Goal: Information Seeking & Learning: Learn about a topic

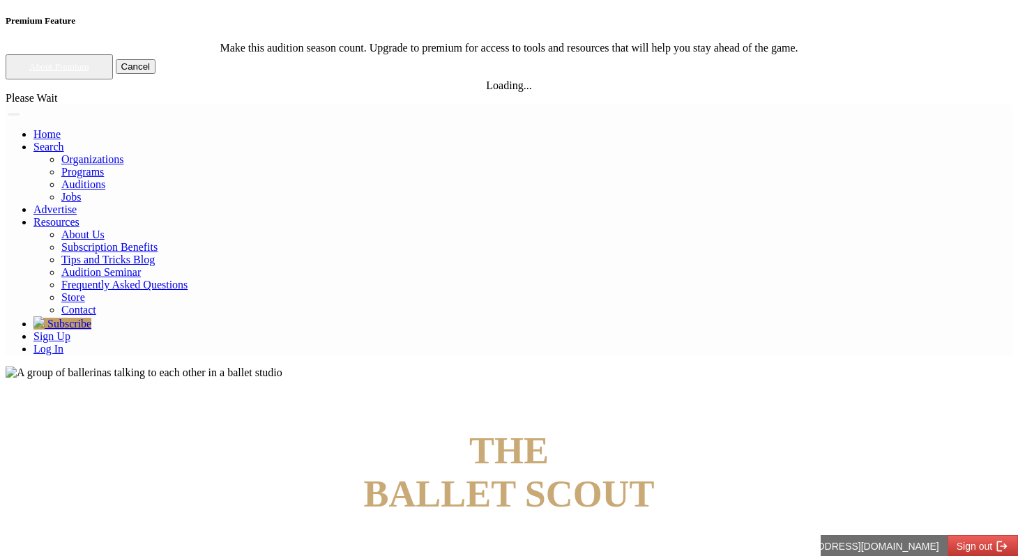
click at [63, 343] on link "Log In" at bounding box center [48, 349] width 30 height 12
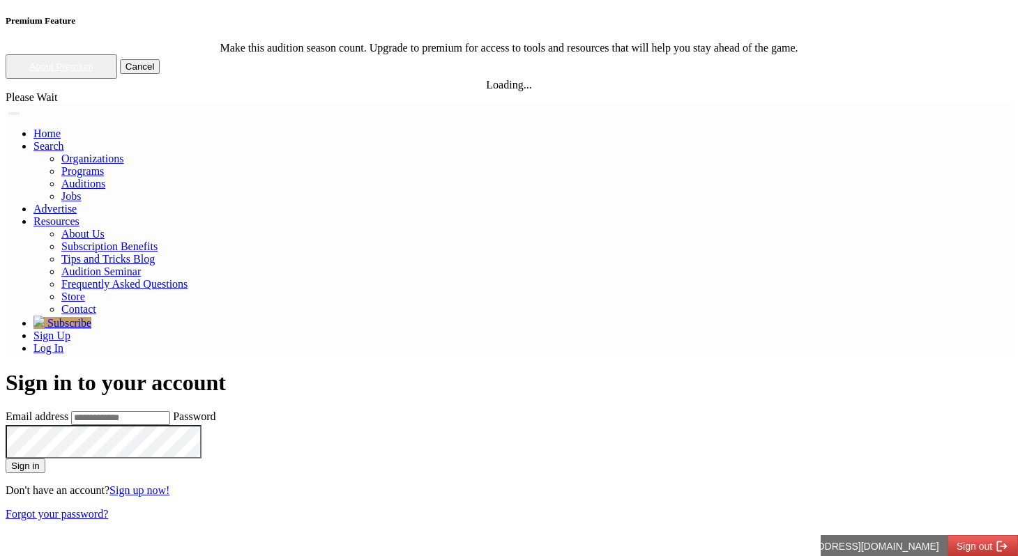
click at [170, 411] on input "Email address" at bounding box center [120, 418] width 99 height 14
click at [170, 411] on input "**********" at bounding box center [120, 418] width 99 height 14
type input "**********"
click at [6, 459] on button "Sign in" at bounding box center [26, 466] width 40 height 15
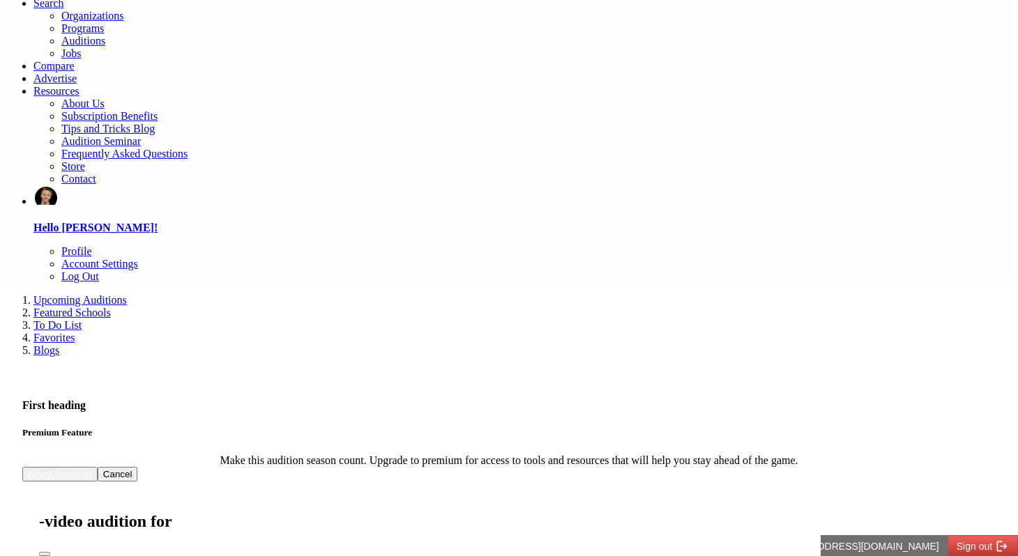
scroll to position [60, 0]
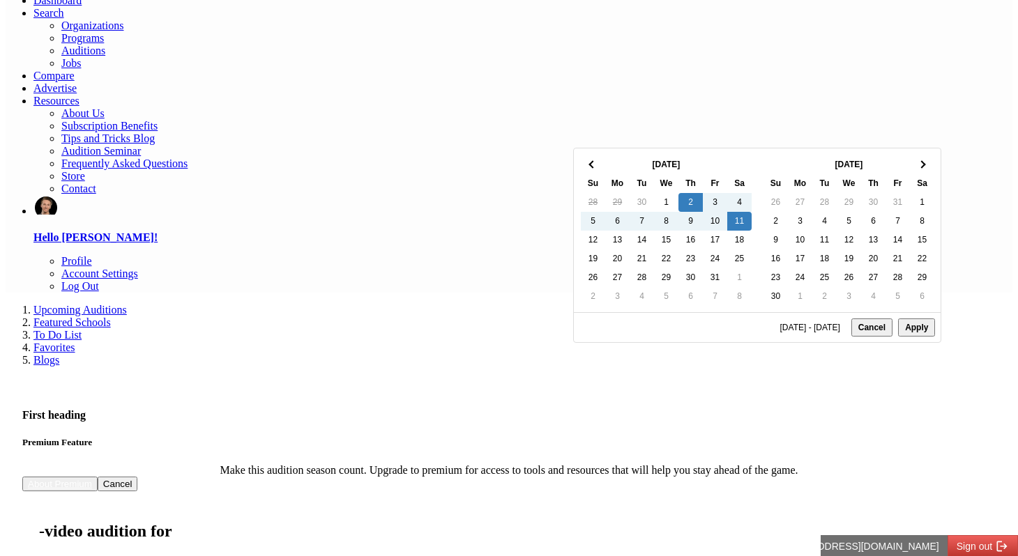
type input "**********"
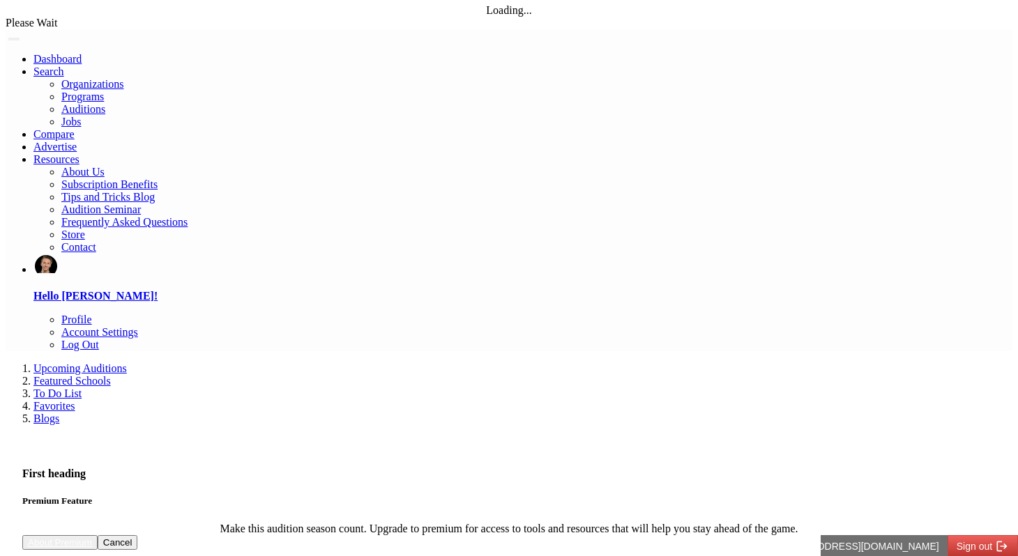
scroll to position [0, 0]
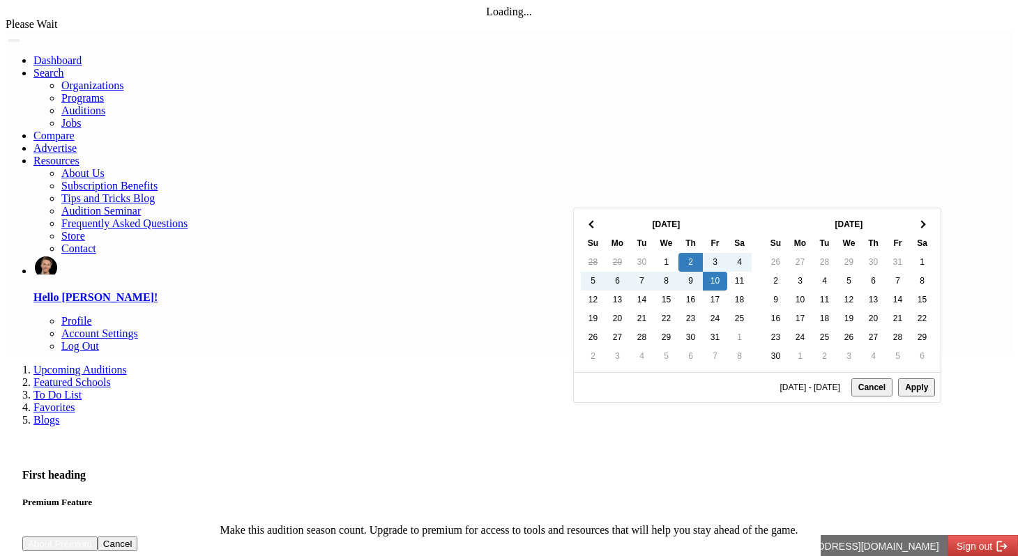
type input "**********"
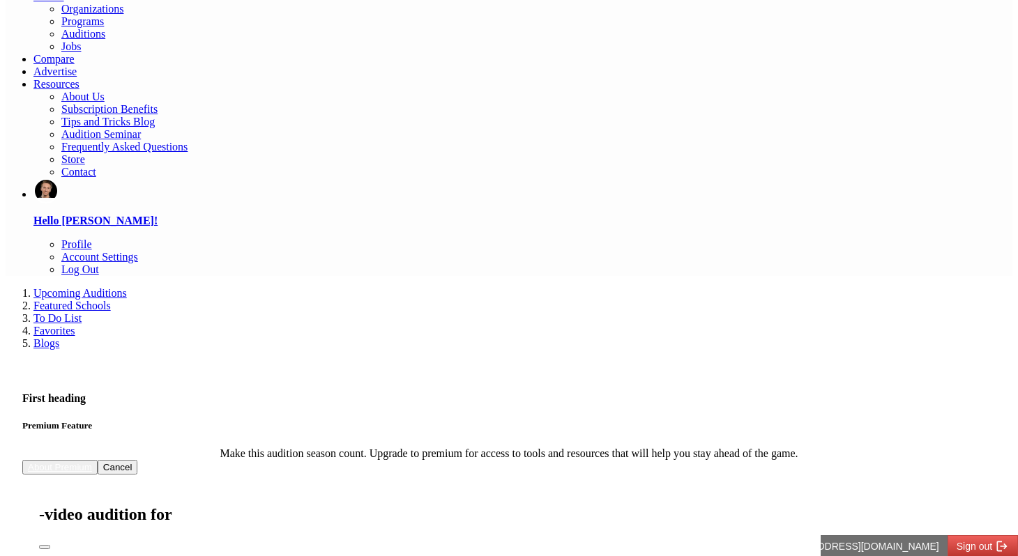
scroll to position [77, 0]
type input "***"
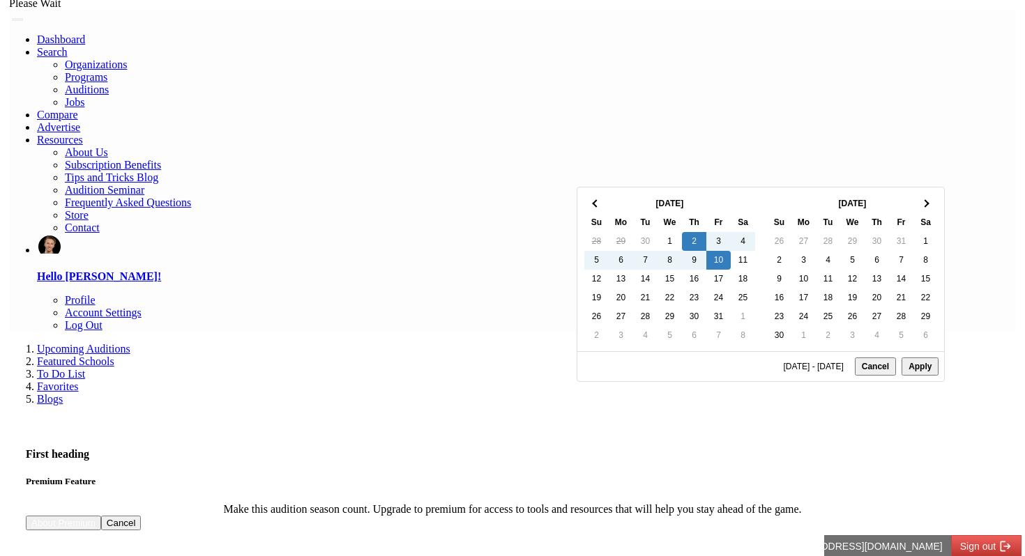
scroll to position [0, 0]
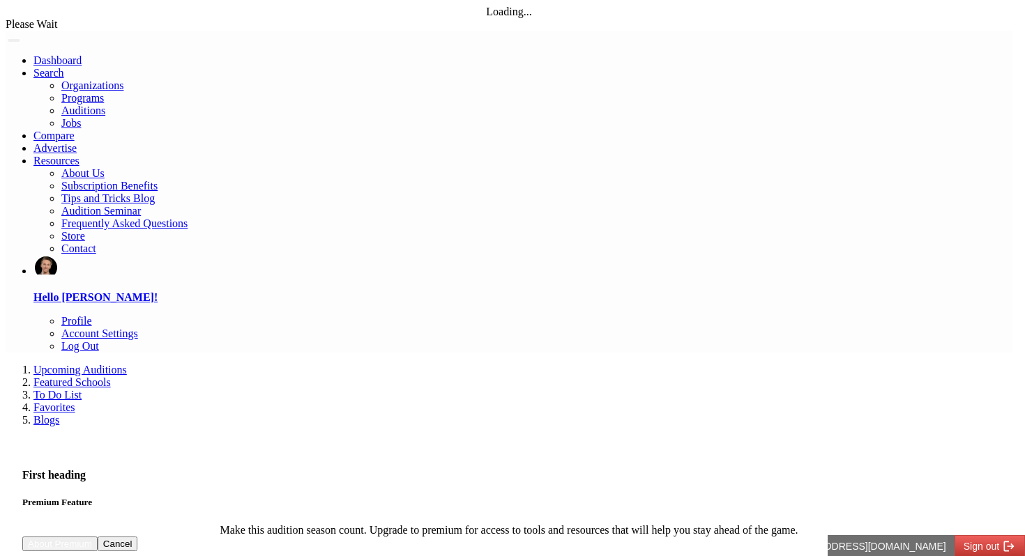
scroll to position [146, 0]
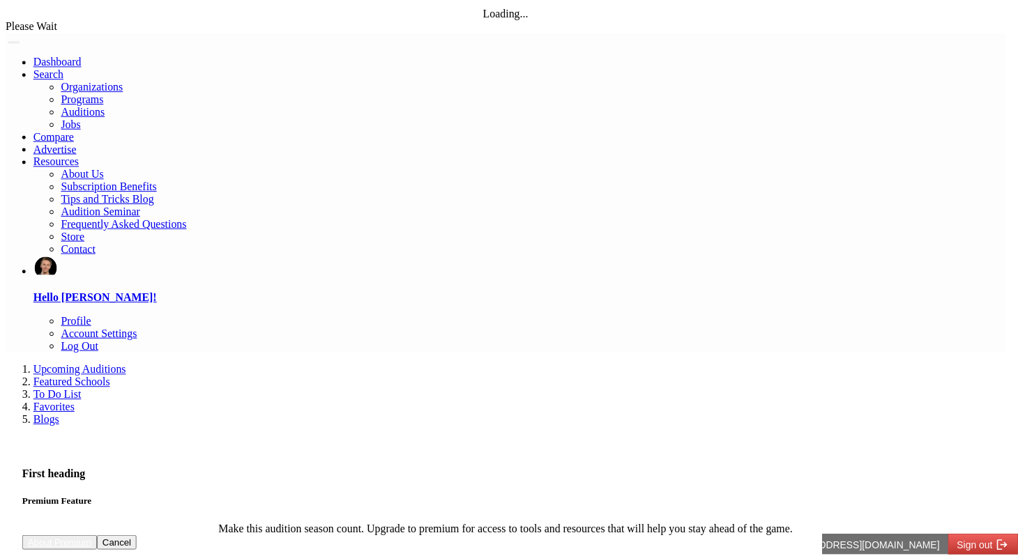
scroll to position [2, 0]
select select "*"
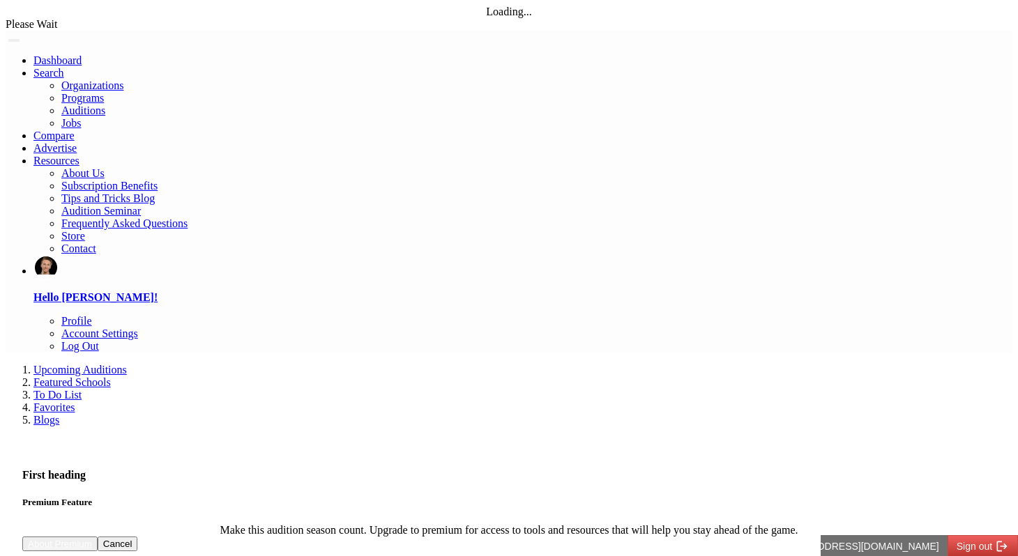
select select "**"
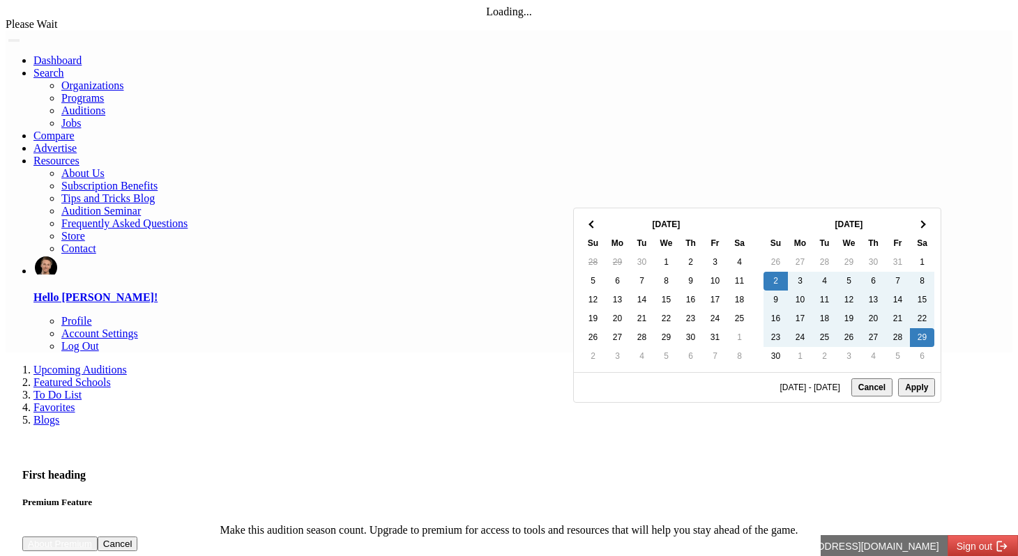
type input "**********"
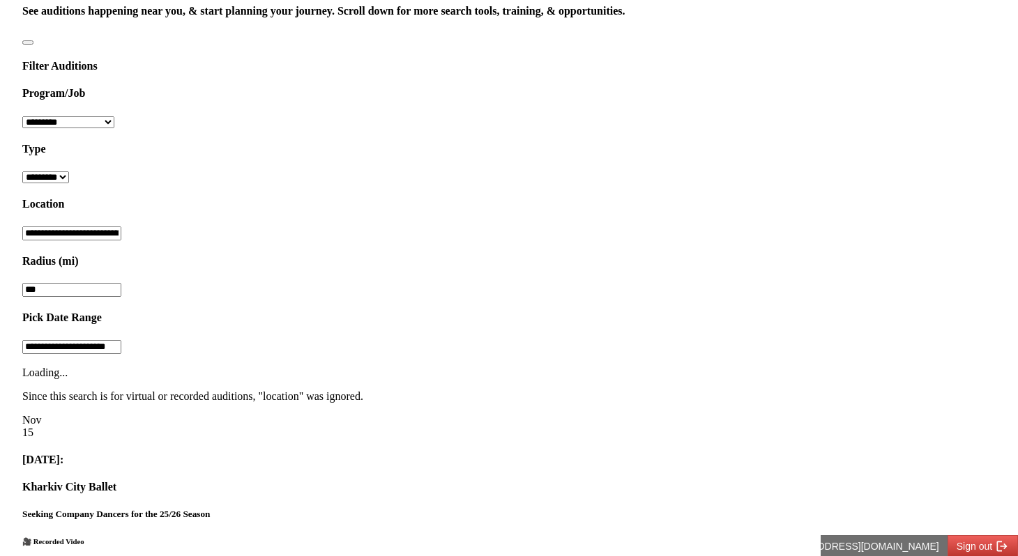
scroll to position [634, 0]
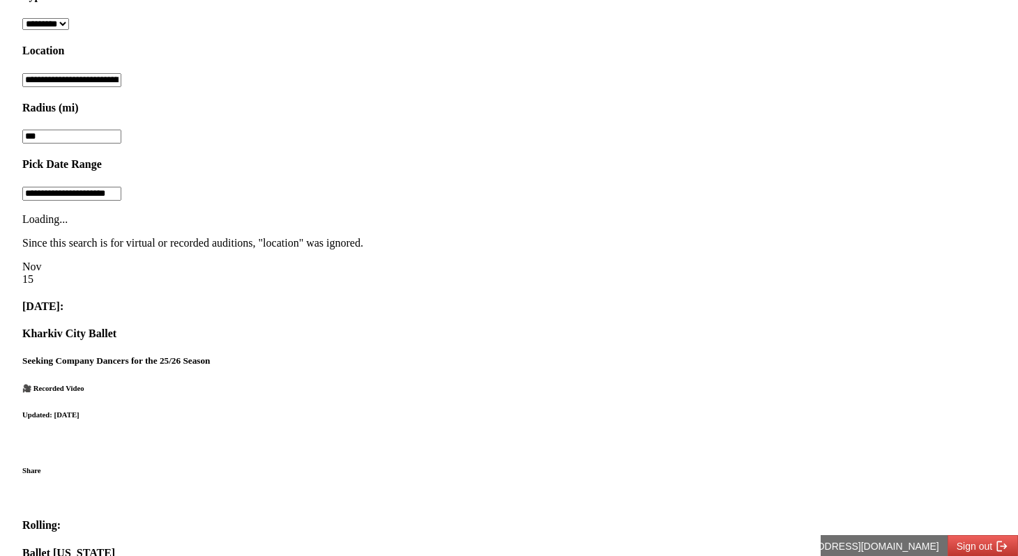
scroll to position [776, 0]
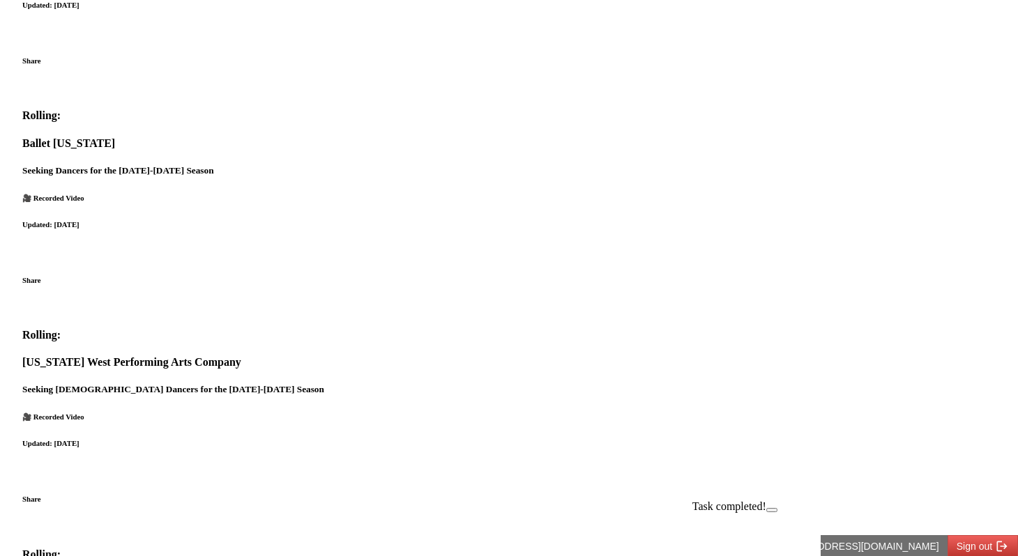
scroll to position [1163, 0]
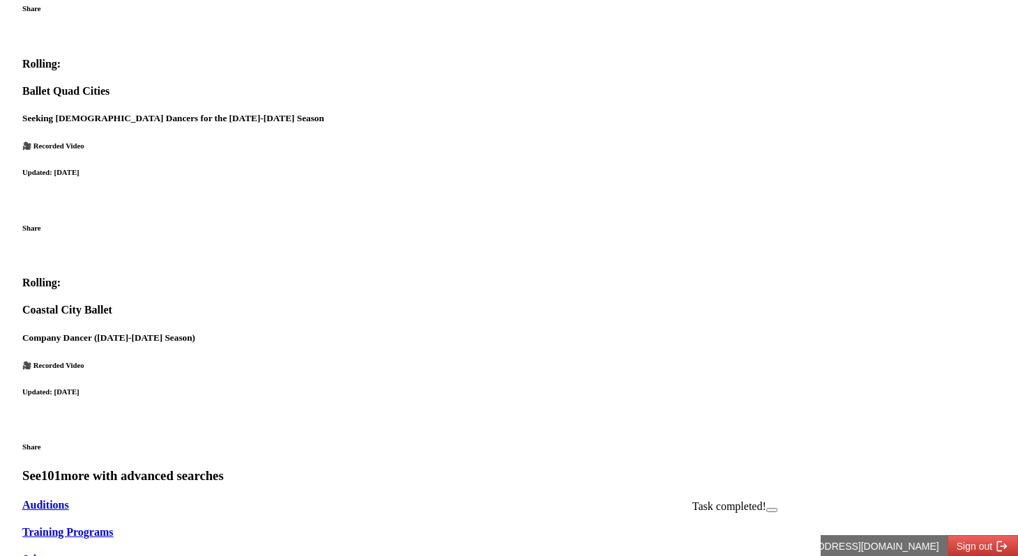
scroll to position [1707, 0]
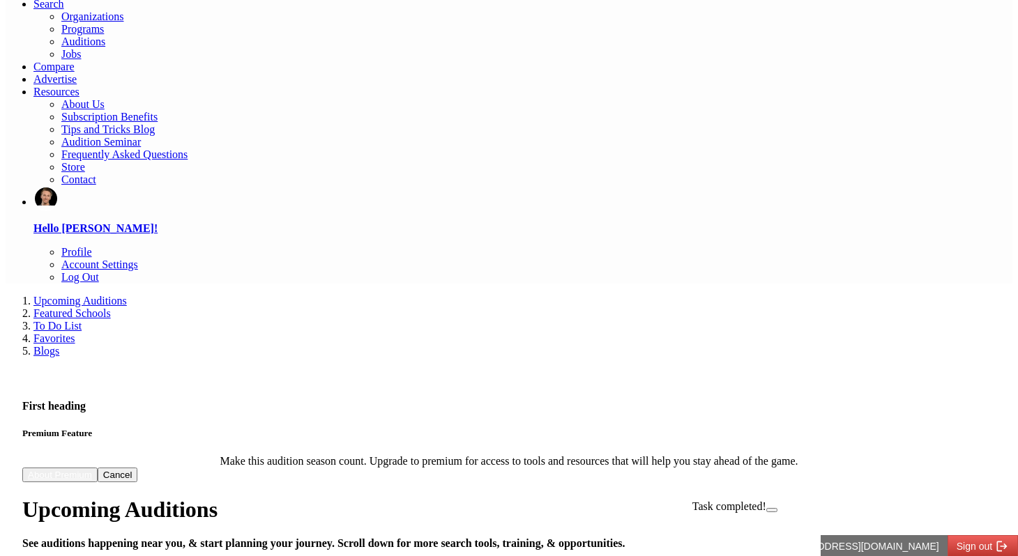
scroll to position [0, 0]
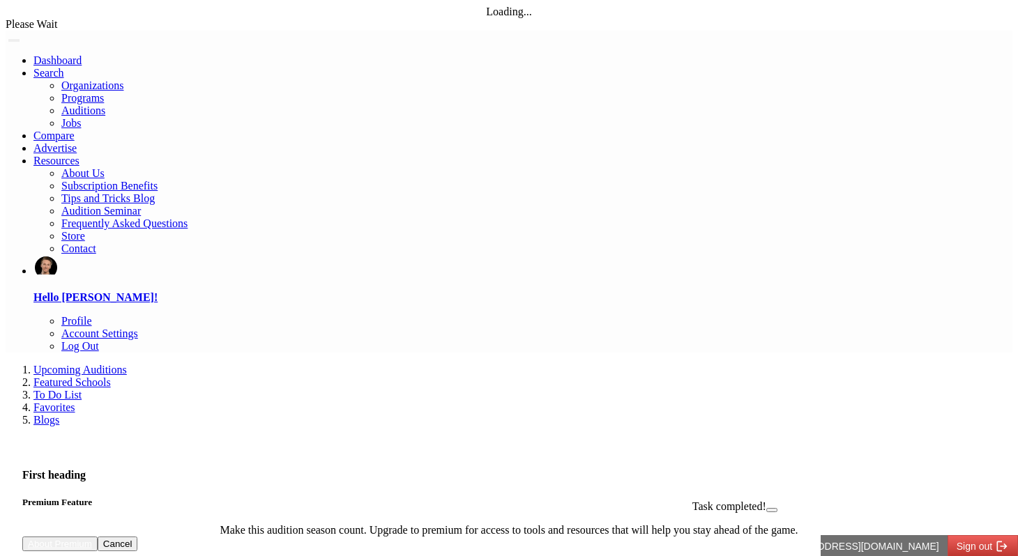
click at [6, 40] on img at bounding box center [6, 40] width 0 height 0
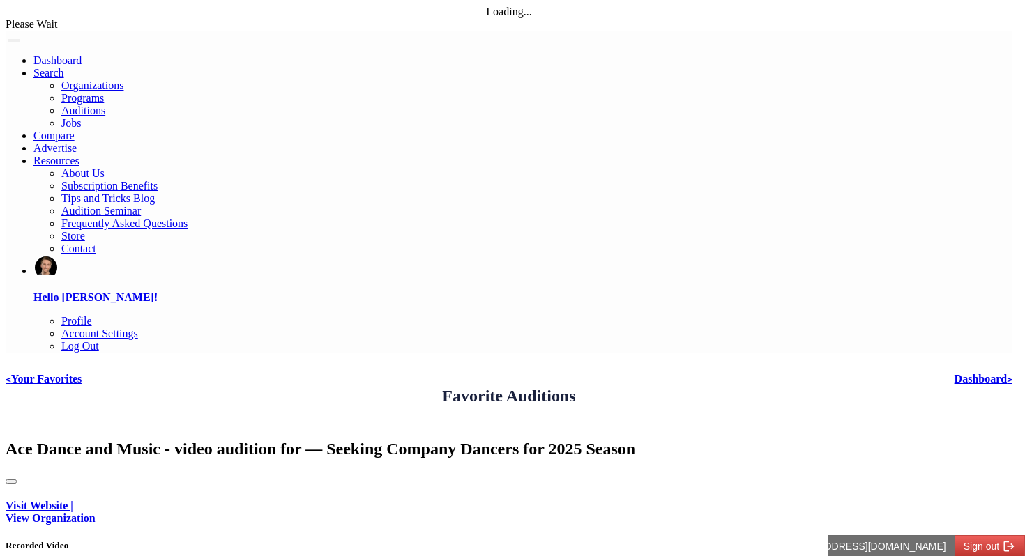
click at [17, 480] on button "Close" at bounding box center [11, 482] width 11 height 4
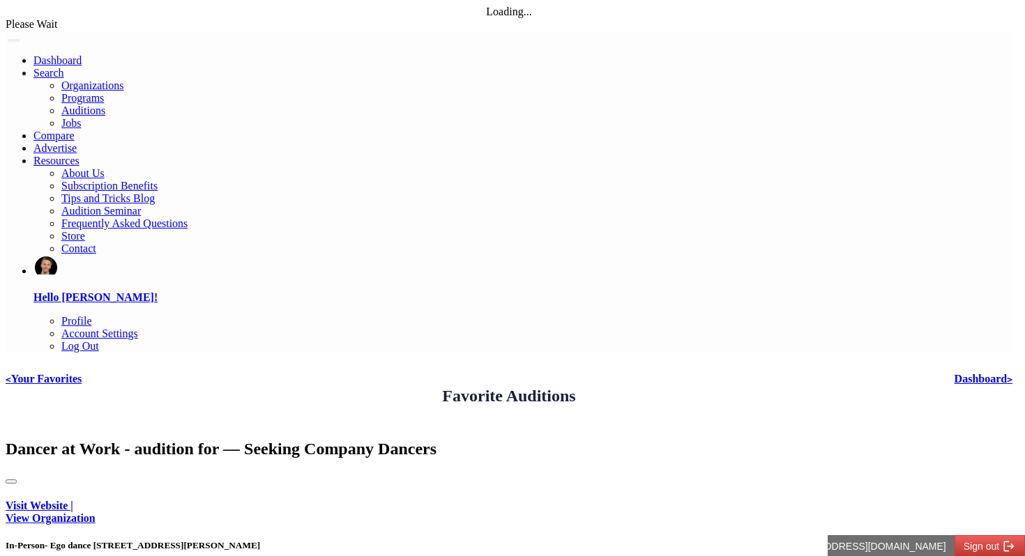
click at [887, 472] on div at bounding box center [509, 478] width 1007 height 13
click at [17, 480] on button "Close" at bounding box center [11, 482] width 11 height 4
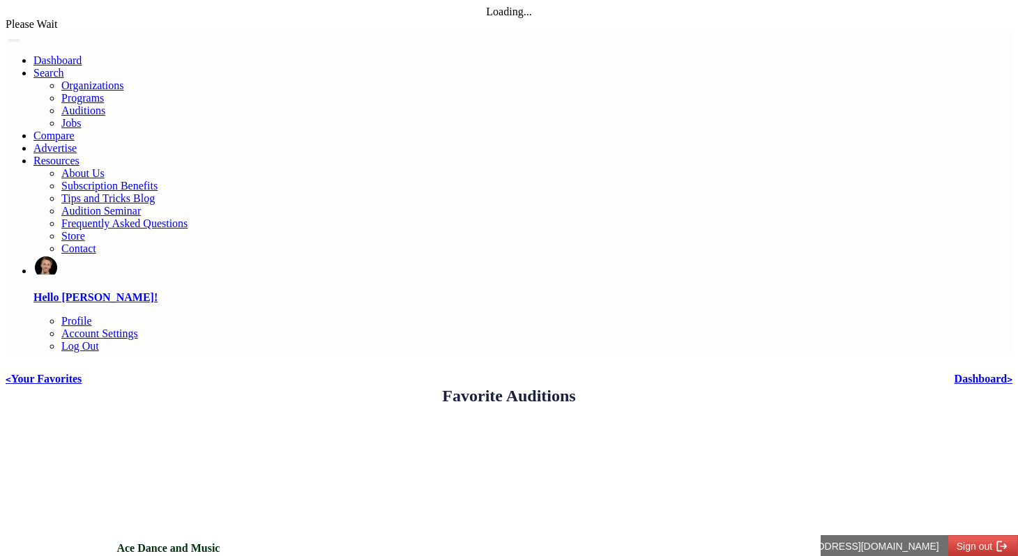
click at [82, 373] on link "< Your Favorites" at bounding box center [44, 379] width 76 height 12
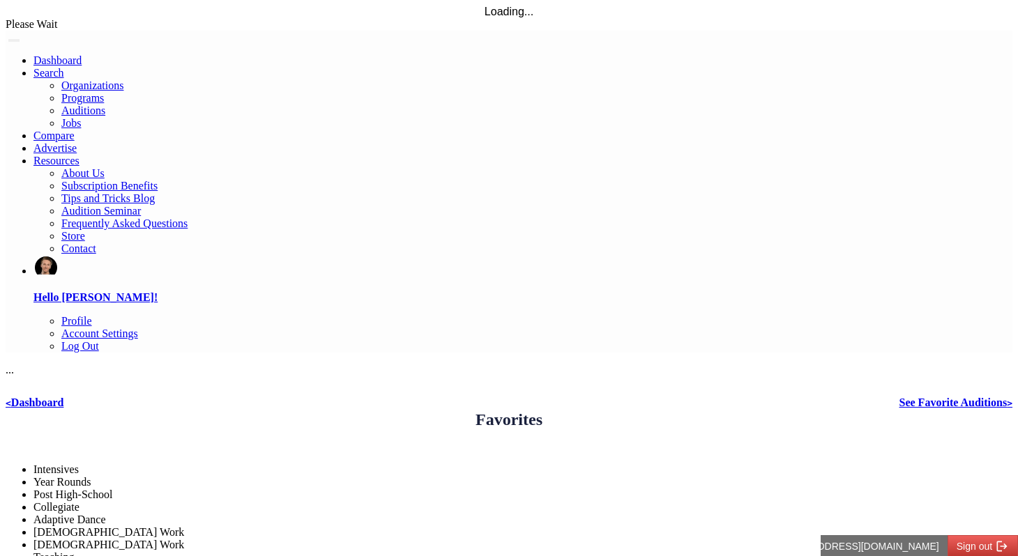
click at [63, 397] on link "< Dashboard" at bounding box center [35, 403] width 58 height 12
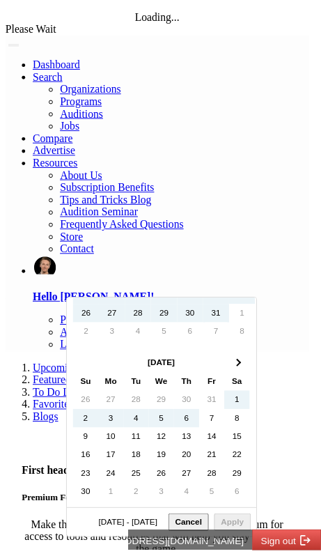
scroll to position [294, 0]
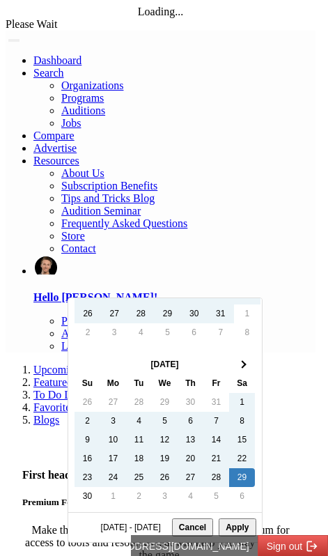
type input "**********"
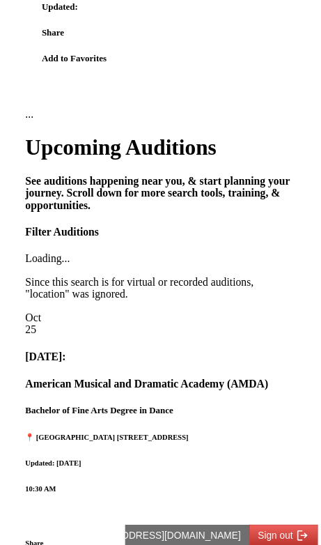
scroll to position [812, 0]
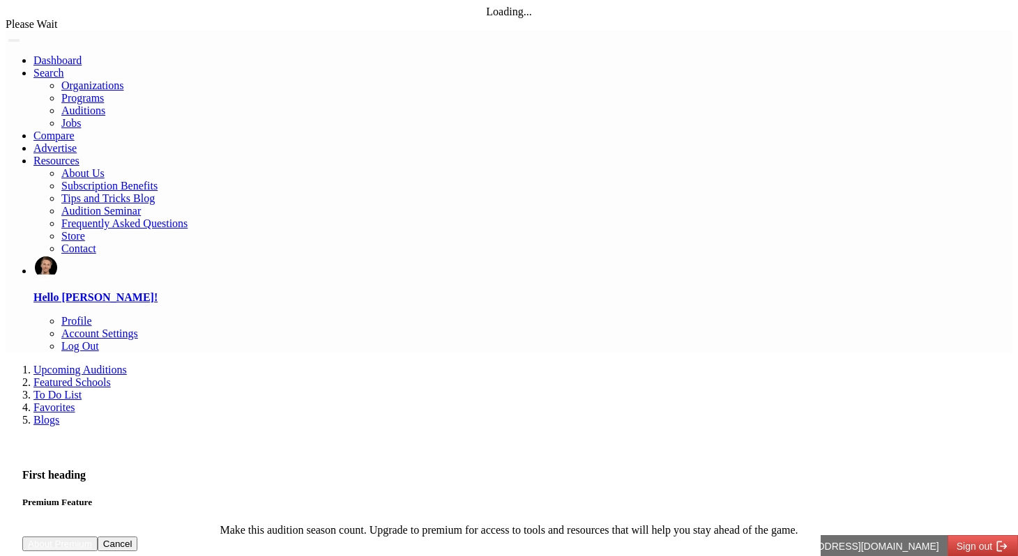
drag, startPoint x: 370, startPoint y: 115, endPoint x: 931, endPoint y: 139, distance: 561.8
drag, startPoint x: 911, startPoint y: 144, endPoint x: 355, endPoint y: 100, distance: 558.1
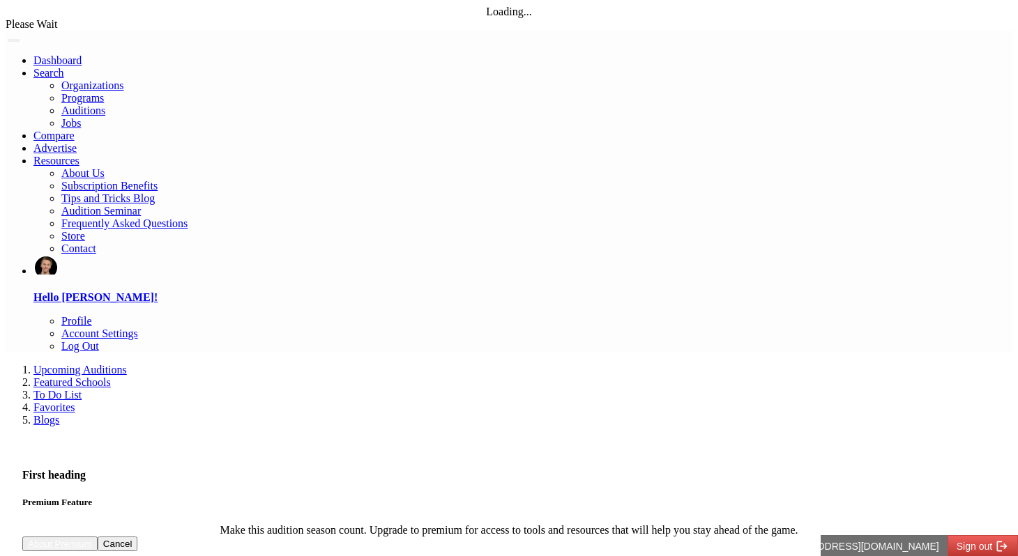
drag, startPoint x: 355, startPoint y: 100, endPoint x: 924, endPoint y: 148, distance: 571.0
drag, startPoint x: 924, startPoint y: 148, endPoint x: 370, endPoint y: 110, distance: 554.9
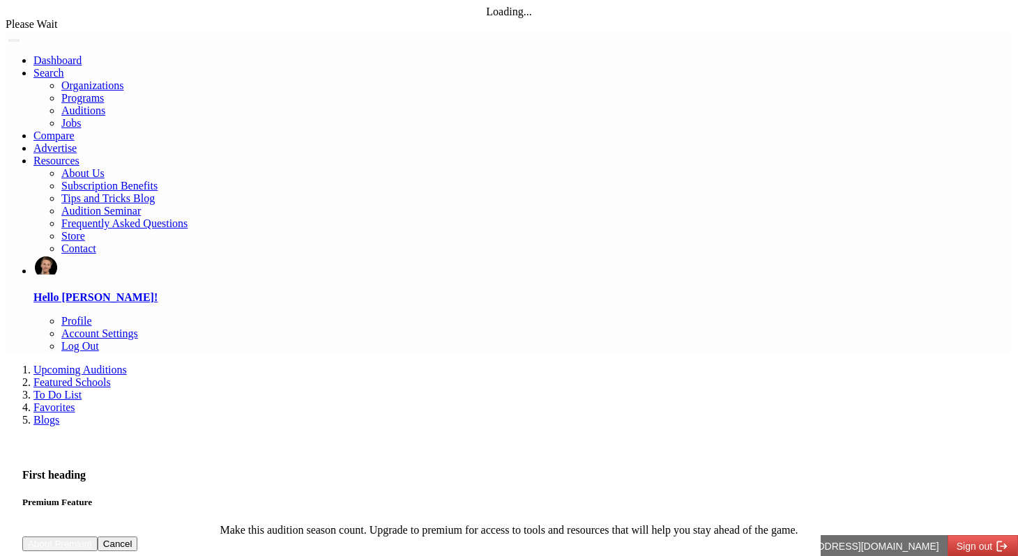
drag, startPoint x: 370, startPoint y: 110, endPoint x: 906, endPoint y: 146, distance: 536.6
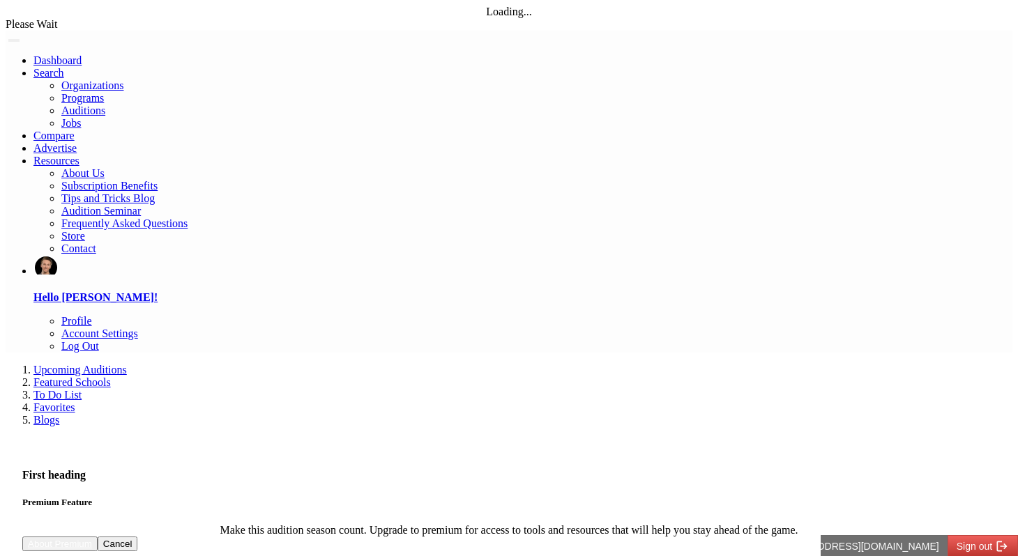
drag, startPoint x: 906, startPoint y: 146, endPoint x: 294, endPoint y: 116, distance: 612.2
drag, startPoint x: 294, startPoint y: 116, endPoint x: 896, endPoint y: 152, distance: 602.8
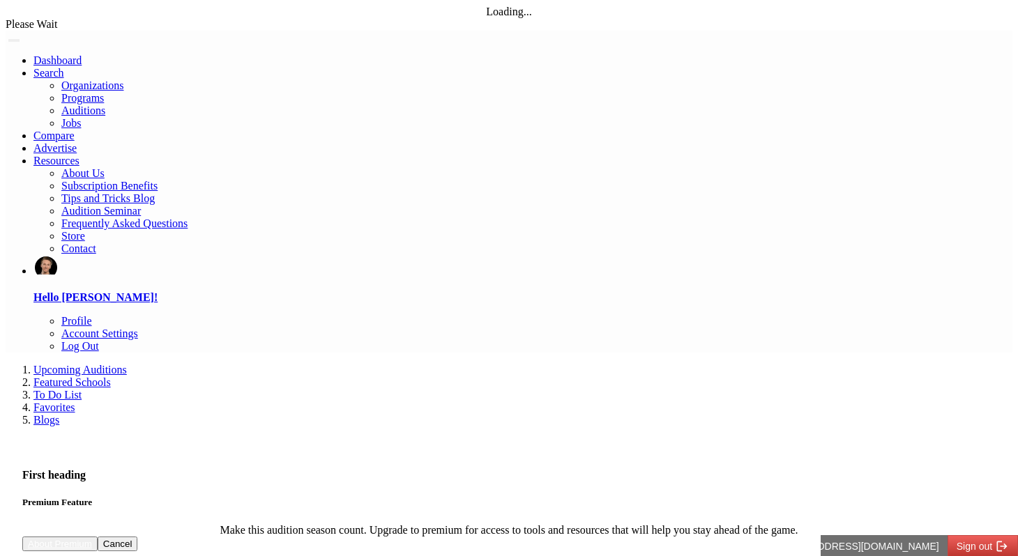
drag, startPoint x: 896, startPoint y: 152, endPoint x: 384, endPoint y: 122, distance: 512.6
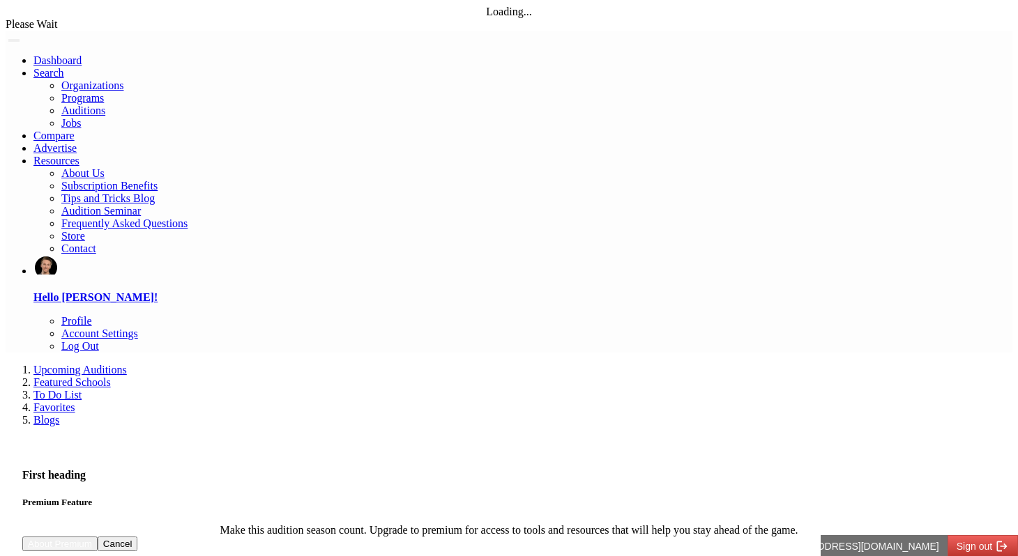
drag, startPoint x: 365, startPoint y: 106, endPoint x: 913, endPoint y: 153, distance: 550.0
drag, startPoint x: 896, startPoint y: 145, endPoint x: 347, endPoint y: 91, distance: 551.3
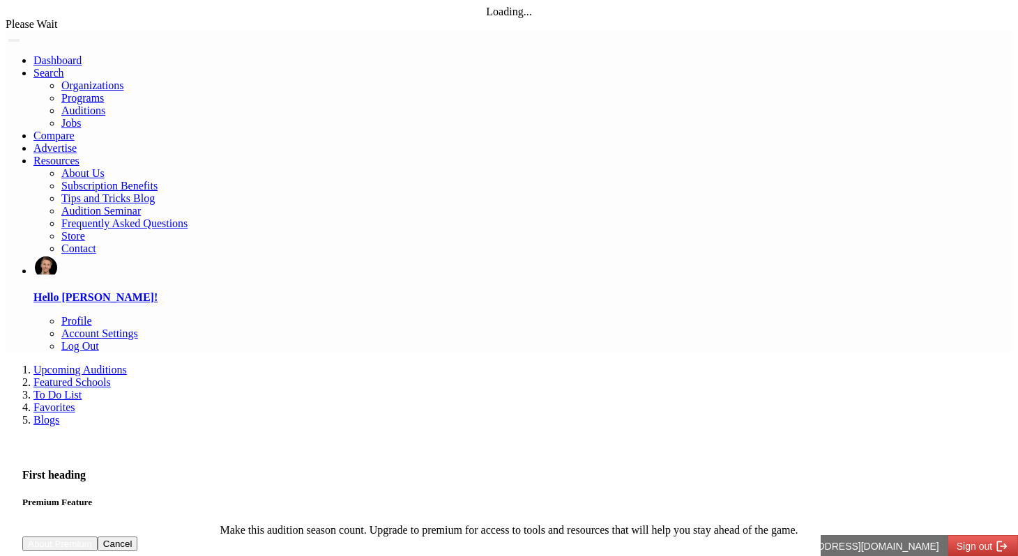
drag, startPoint x: 347, startPoint y: 91, endPoint x: 917, endPoint y: 150, distance: 572.6
drag, startPoint x: 917, startPoint y: 150, endPoint x: 353, endPoint y: 105, distance: 565.1
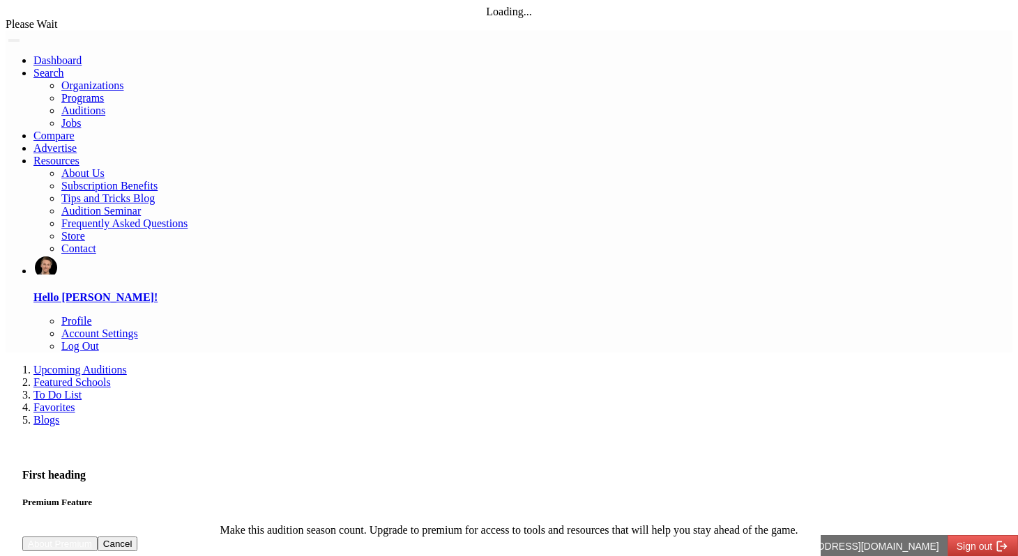
drag, startPoint x: 353, startPoint y: 105, endPoint x: 923, endPoint y: 146, distance: 571.1
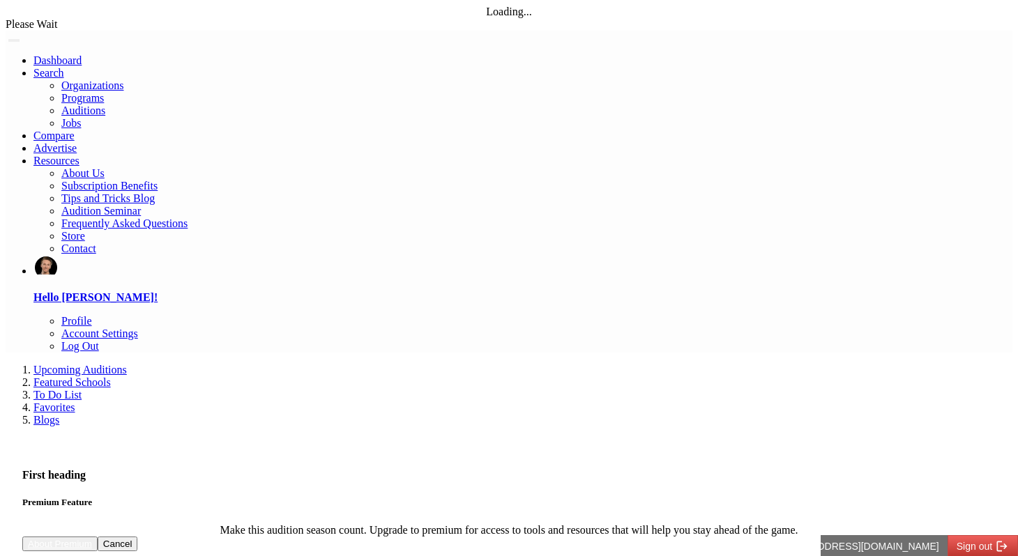
drag, startPoint x: 923, startPoint y: 146, endPoint x: 374, endPoint y: 107, distance: 550.1
drag, startPoint x: 374, startPoint y: 107, endPoint x: 911, endPoint y: 130, distance: 537.3
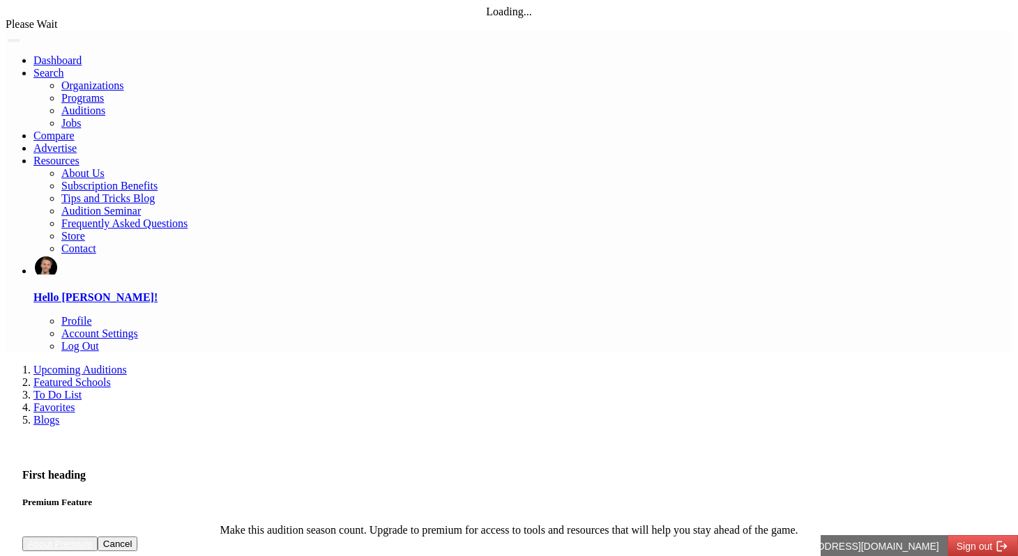
drag, startPoint x: 911, startPoint y: 130, endPoint x: 900, endPoint y: 130, distance: 11.2
drag, startPoint x: 896, startPoint y: 146, endPoint x: 383, endPoint y: 88, distance: 515.8
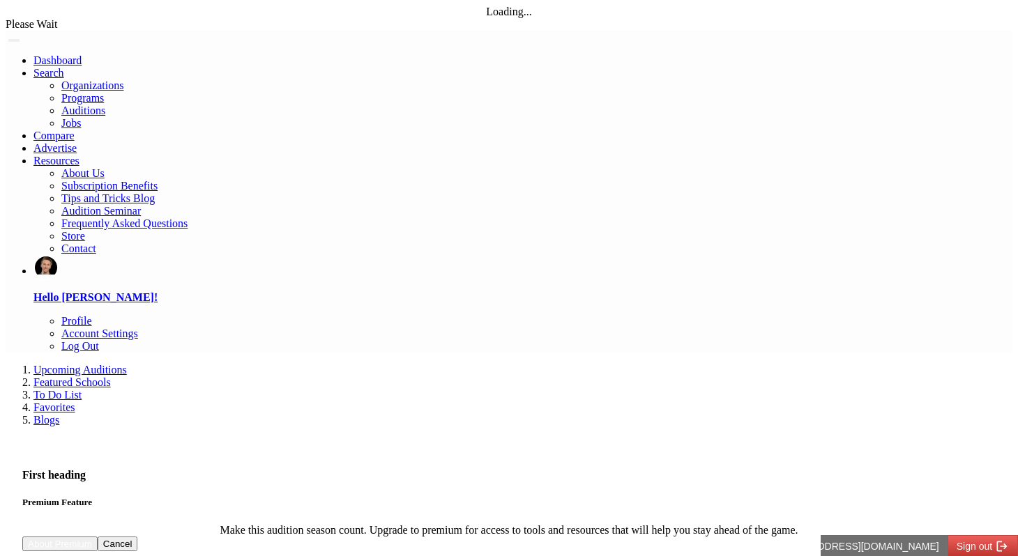
drag, startPoint x: 375, startPoint y: 101, endPoint x: 901, endPoint y: 142, distance: 528.0
